Goal: Task Accomplishment & Management: Use online tool/utility

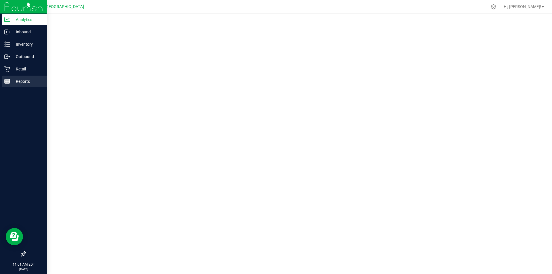
click at [16, 81] on p "Reports" at bounding box center [27, 81] width 34 height 7
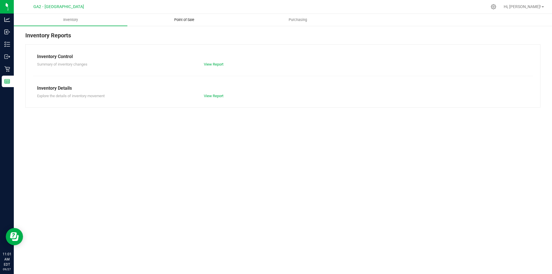
click at [182, 18] on span "Point of Sale" at bounding box center [184, 19] width 36 height 5
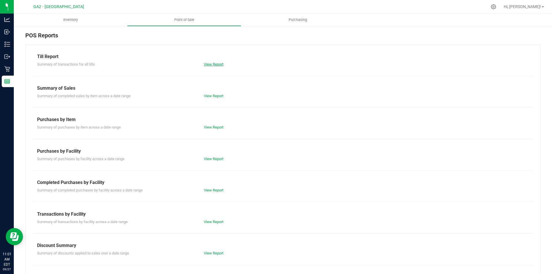
click at [211, 64] on link "View Report" at bounding box center [214, 64] width 20 height 4
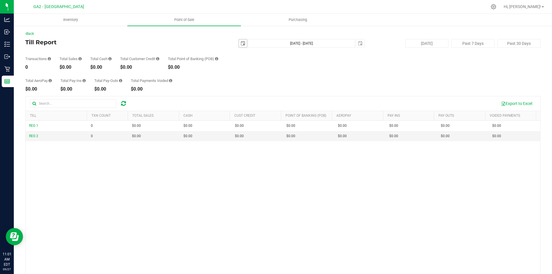
click at [241, 44] on span "select" at bounding box center [243, 43] width 5 height 5
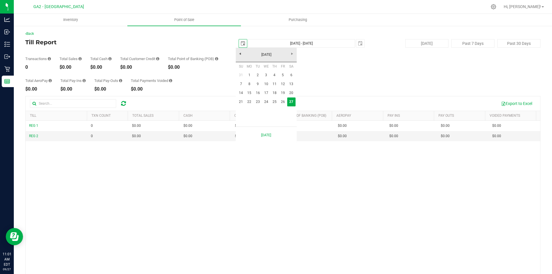
scroll to position [0, 14]
click at [282, 104] on link "26" at bounding box center [282, 101] width 8 height 9
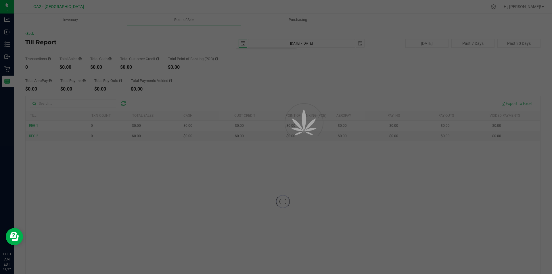
type input "[DATE]"
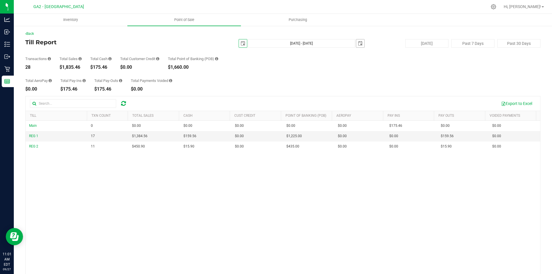
click at [360, 45] on span "select" at bounding box center [360, 43] width 8 height 8
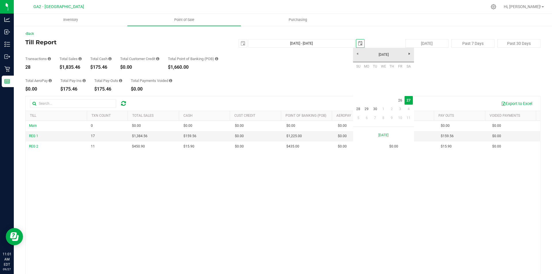
scroll to position [0, 14]
click at [402, 102] on link "26" at bounding box center [400, 100] width 8 height 9
type input "[DATE] - [DATE]"
type input "[DATE]"
click at [241, 42] on span "select" at bounding box center [243, 43] width 5 height 5
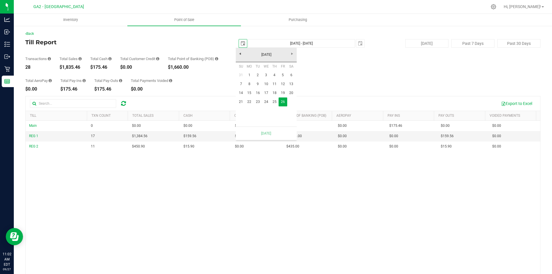
scroll to position [0, 14]
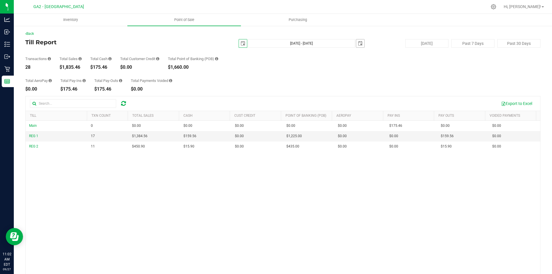
click at [358, 44] on span "select" at bounding box center [360, 43] width 5 height 5
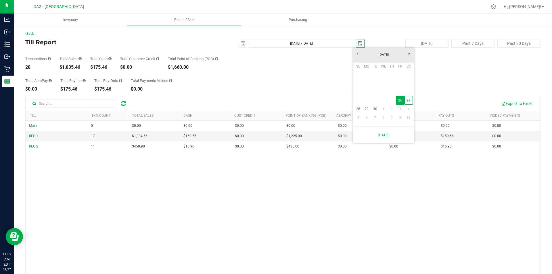
click at [330, 75] on div "Total AeroPay $0.00 Total Pay-Ins $175.46 Total Pay-Outs $175.46 Total Payments…" at bounding box center [282, 81] width 515 height 22
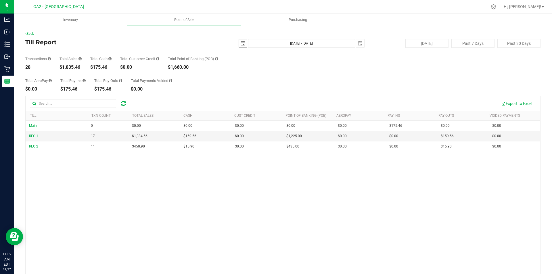
click at [241, 43] on span "select" at bounding box center [243, 43] width 5 height 5
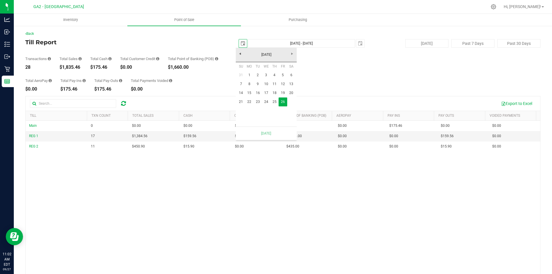
scroll to position [0, 14]
click at [275, 99] on link "25" at bounding box center [274, 101] width 8 height 9
type input "[DATE] - [DATE]"
type input "[DATE]"
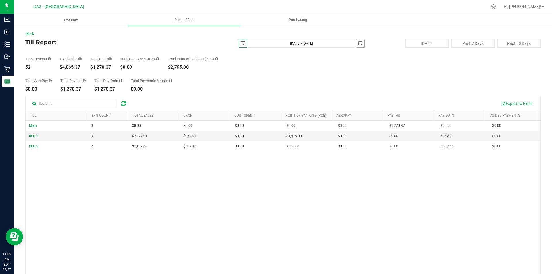
click at [358, 42] on span "select" at bounding box center [360, 43] width 5 height 5
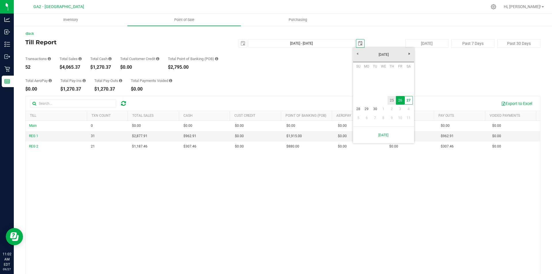
click at [391, 100] on link "25" at bounding box center [391, 100] width 8 height 9
type input "[DATE] - [DATE]"
type input "[DATE]"
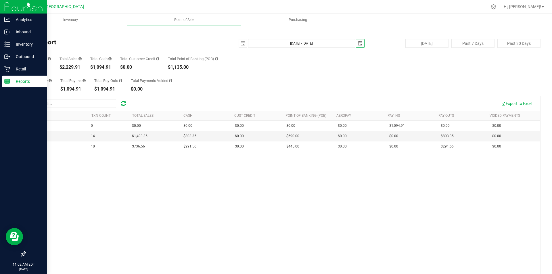
click at [16, 82] on p "Reports" at bounding box center [27, 81] width 34 height 7
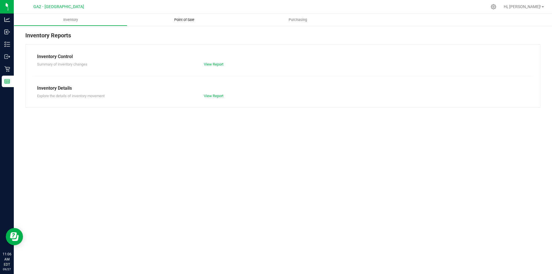
click at [176, 20] on span "Point of Sale" at bounding box center [184, 19] width 36 height 5
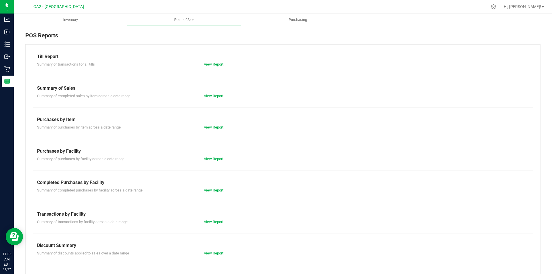
click at [221, 63] on link "View Report" at bounding box center [214, 64] width 20 height 4
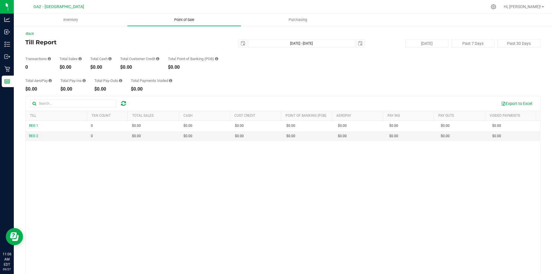
click at [189, 21] on span "Point of Sale" at bounding box center [184, 19] width 36 height 5
